Goal: Information Seeking & Learning: Find specific fact

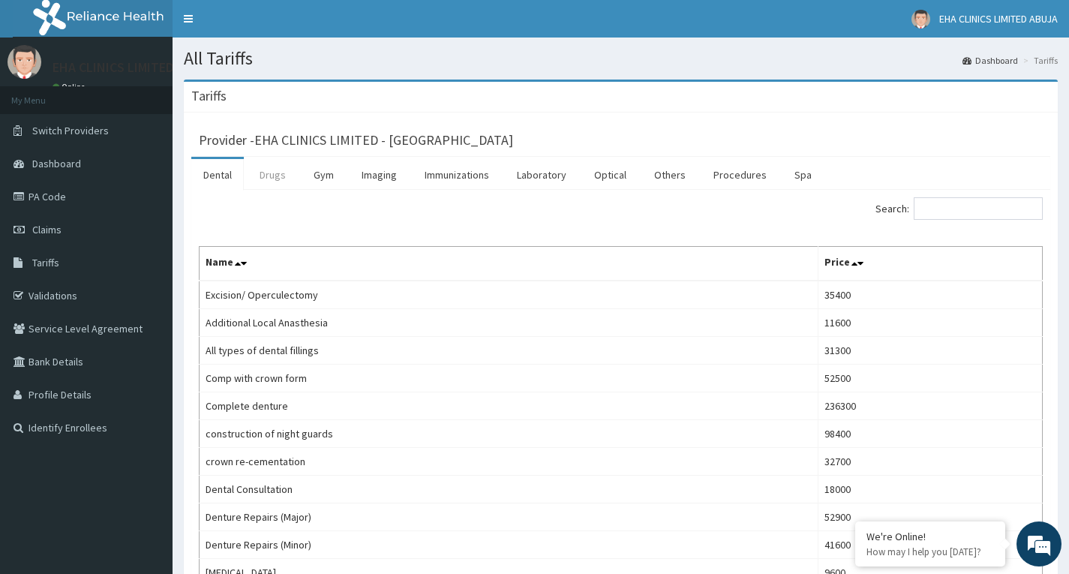
click at [283, 169] on link "Drugs" at bounding box center [272, 174] width 50 height 31
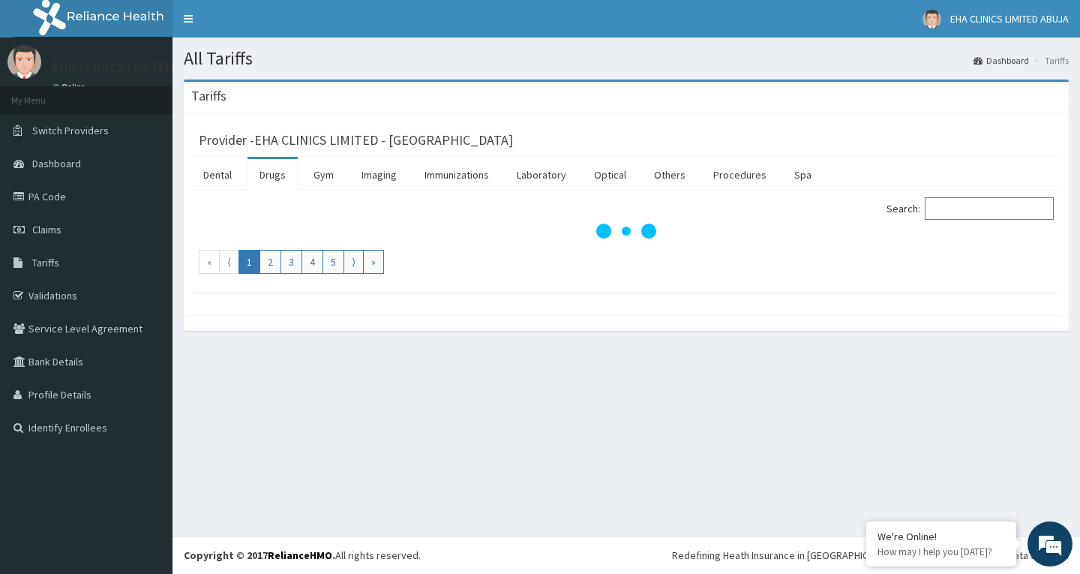
click at [990, 214] on input "Search:" at bounding box center [989, 208] width 129 height 22
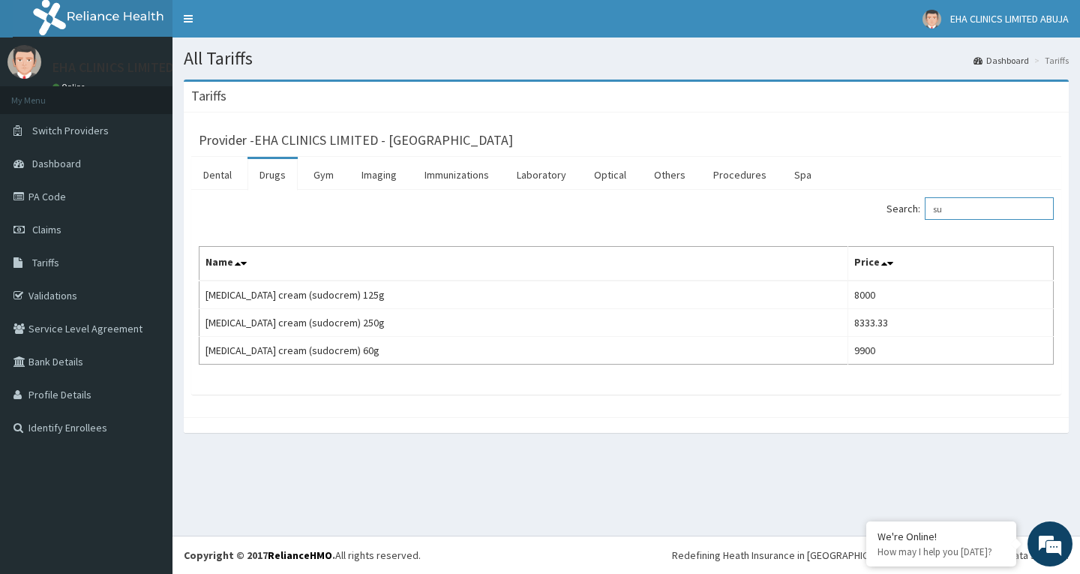
type input "s"
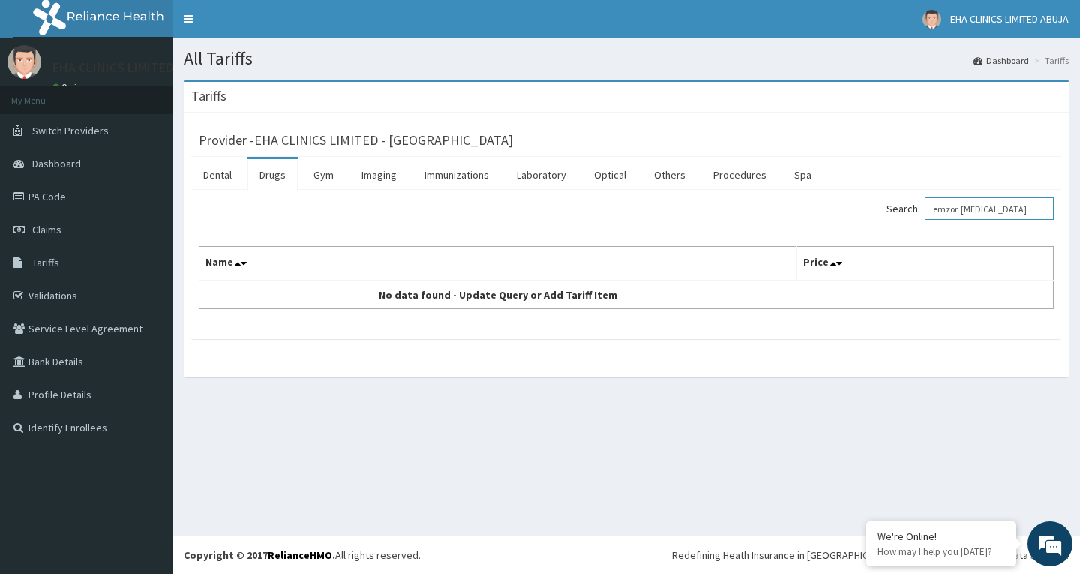
click at [971, 215] on input "emzor [MEDICAL_DATA]" at bounding box center [989, 208] width 129 height 22
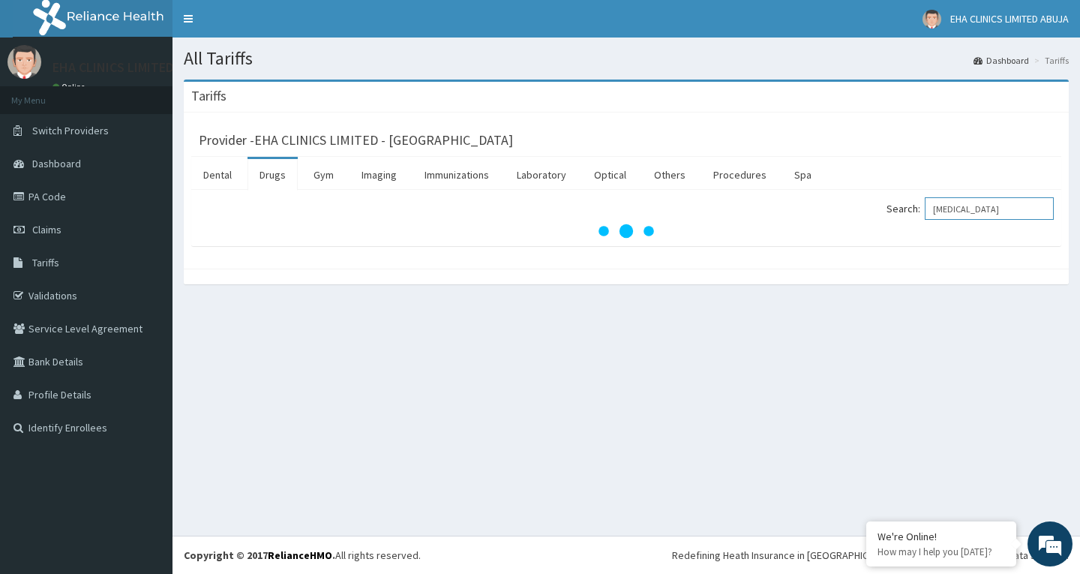
click at [1011, 211] on input "[MEDICAL_DATA]" at bounding box center [989, 208] width 129 height 22
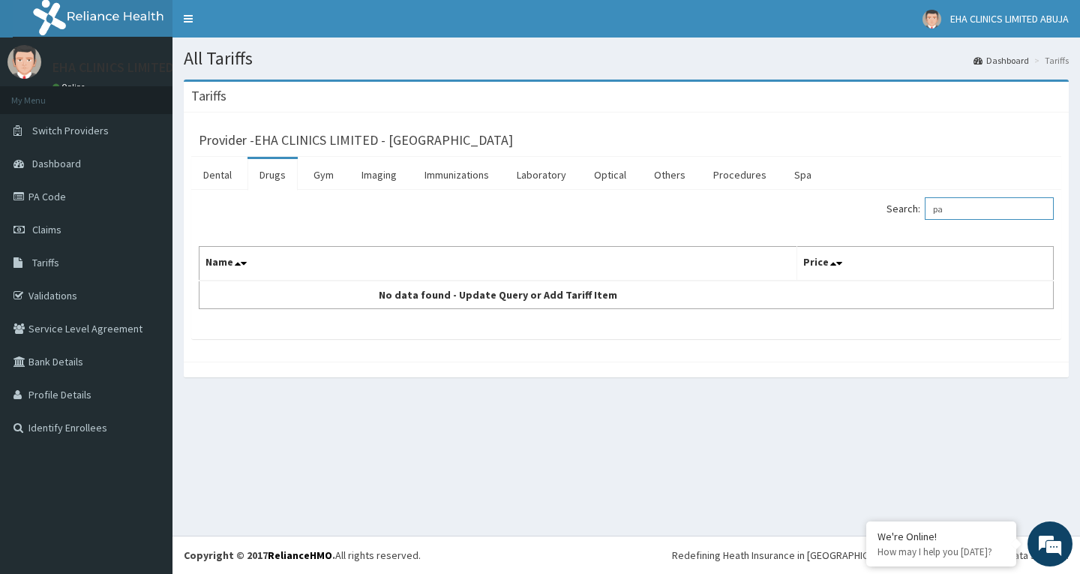
type input "p"
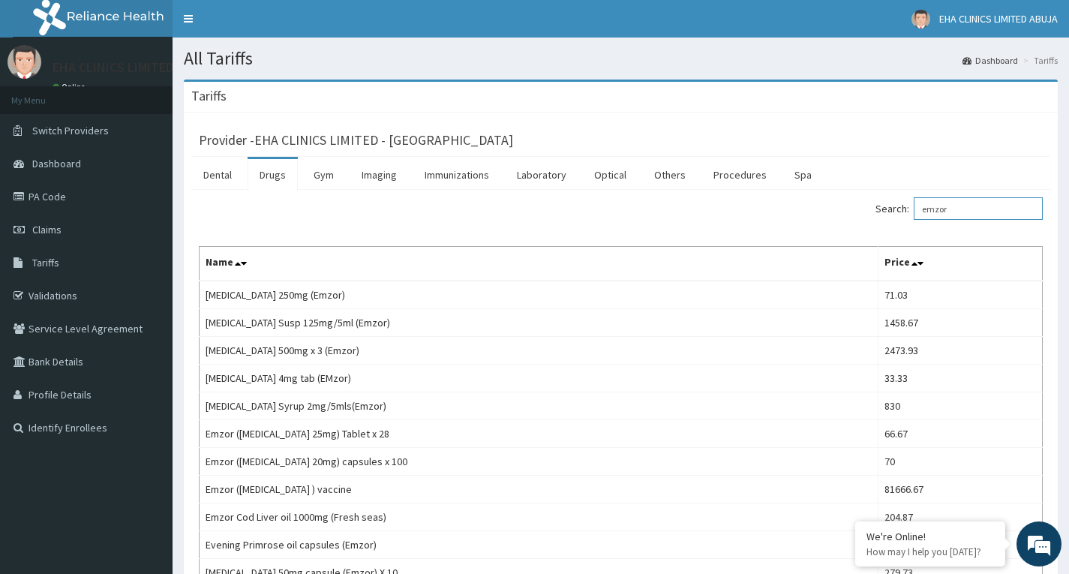
click at [972, 205] on input "emzor" at bounding box center [977, 208] width 129 height 22
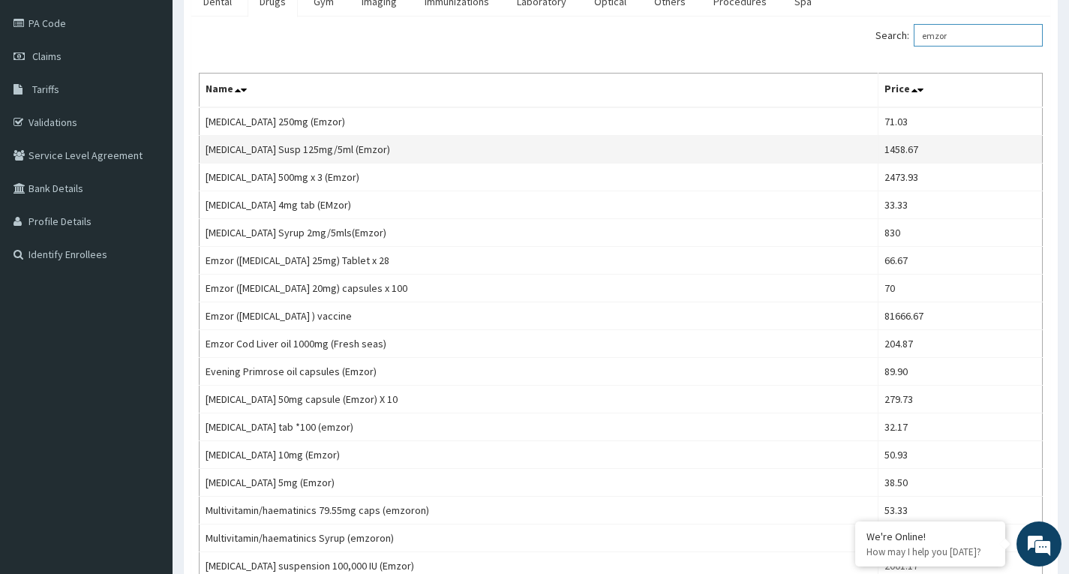
scroll to position [150, 0]
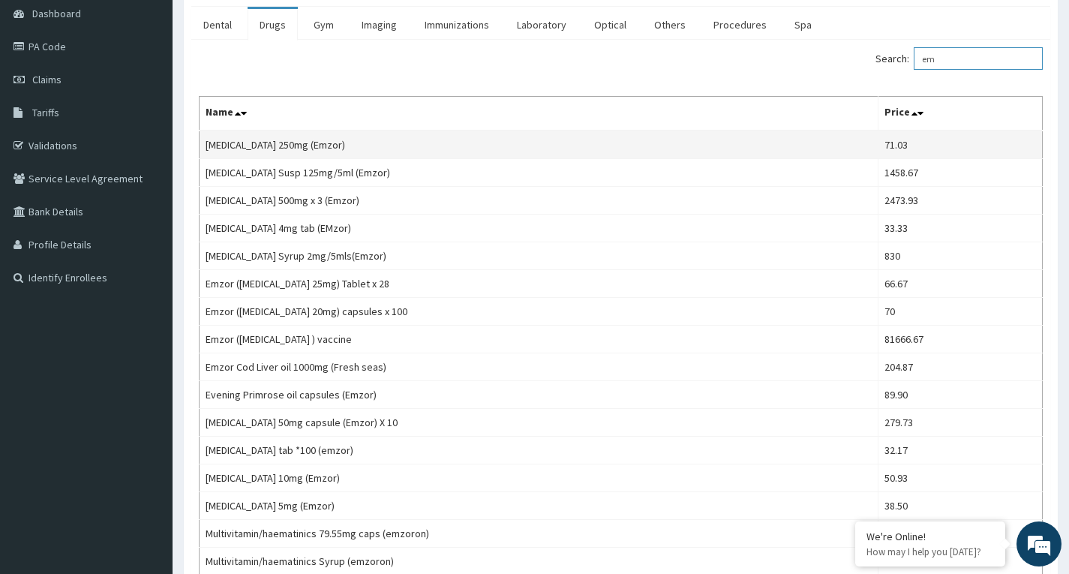
type input "e"
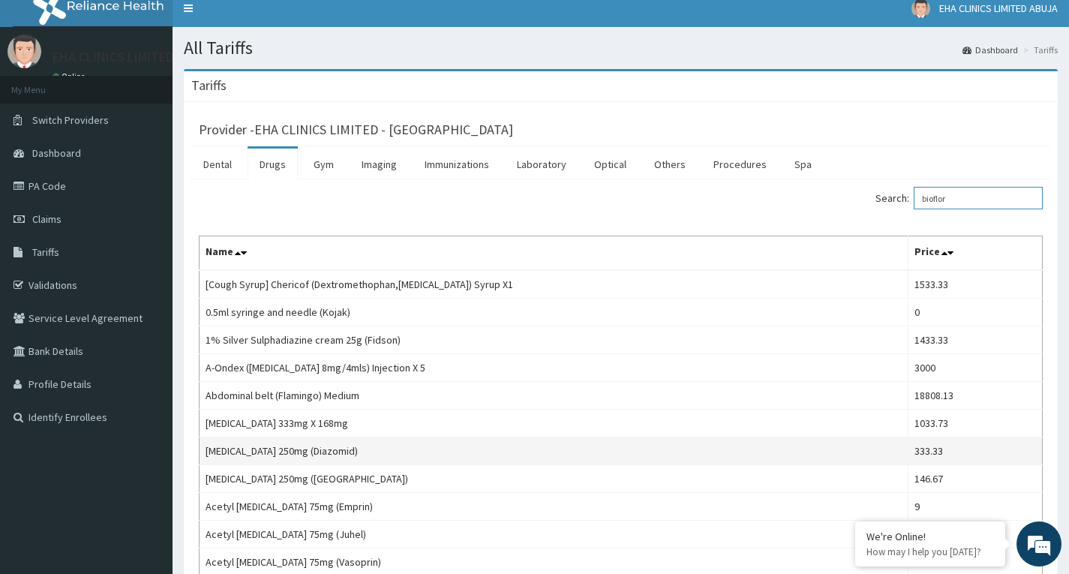
scroll to position [0, 0]
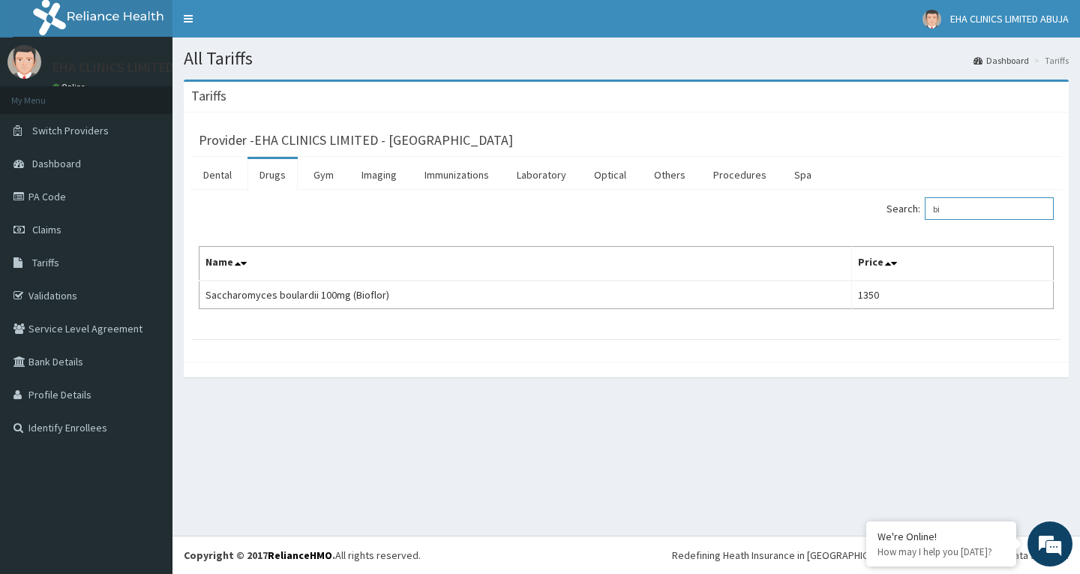
type input "b"
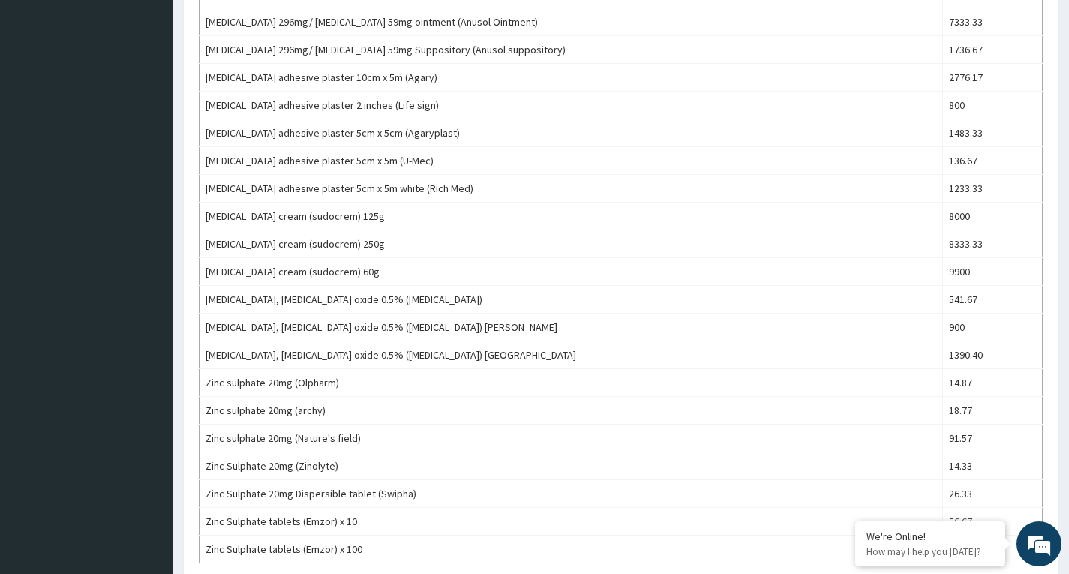
scroll to position [525, 0]
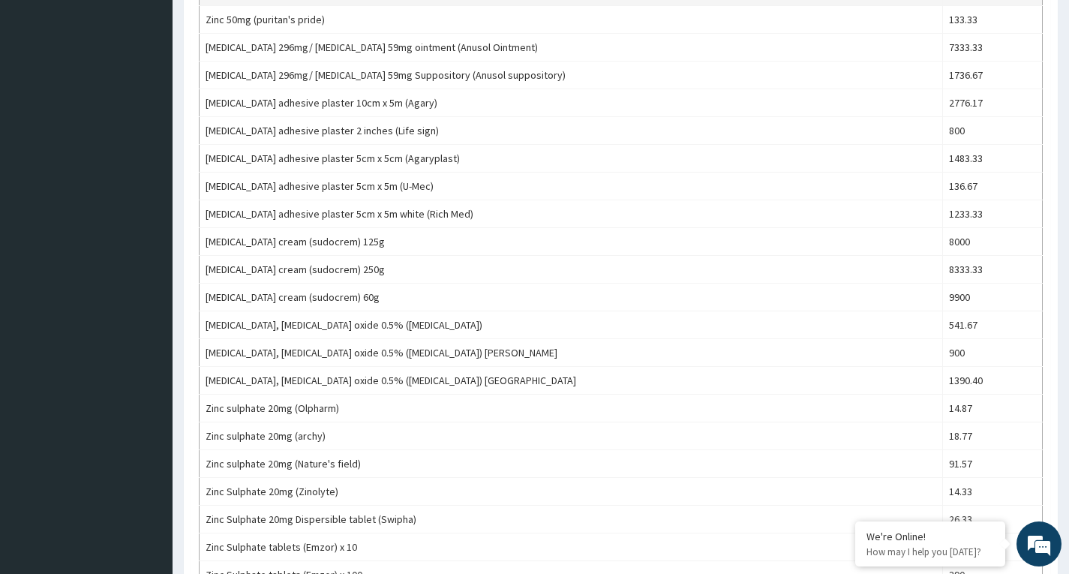
type input "zinc"
